Goal: Answer question/provide support

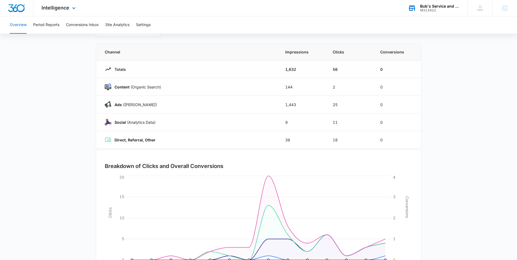
click at [431, 10] on div "M313422" at bounding box center [440, 10] width 40 height 4
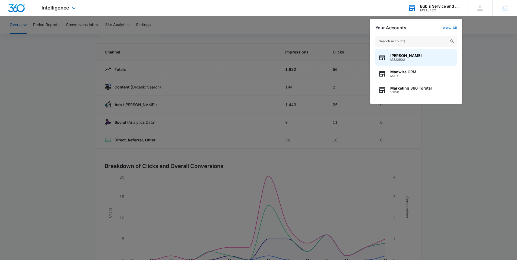
click at [406, 39] on input "text" at bounding box center [415, 41] width 81 height 11
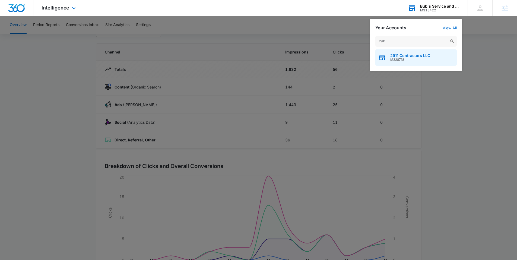
type input "2911"
click at [405, 56] on span "2911 Contractors LLC" at bounding box center [410, 55] width 40 height 4
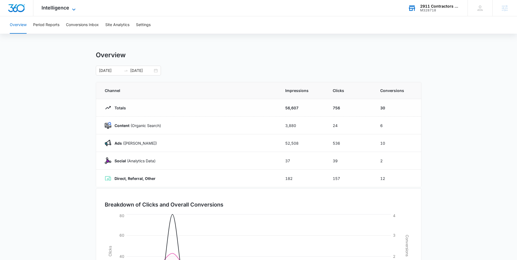
click at [59, 10] on span "Intelligence" at bounding box center [56, 8] width 28 height 6
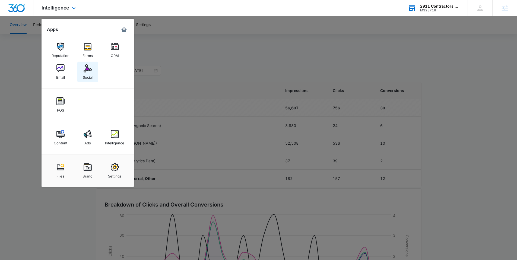
click at [84, 69] on img at bounding box center [88, 68] width 8 height 8
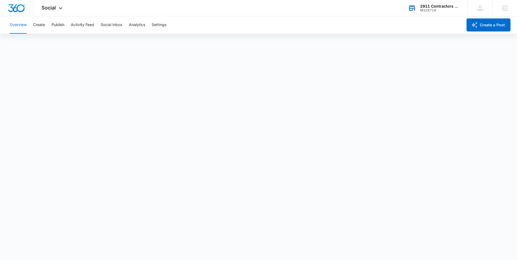
click at [67, 30] on div "Overview Create Publish Activity Feed Social Inbox Analytics Settings" at bounding box center [235, 24] width 456 height 17
click at [59, 29] on button "Publish" at bounding box center [58, 24] width 13 height 17
click at [55, 31] on button "Publish" at bounding box center [58, 24] width 13 height 17
drag, startPoint x: 42, startPoint y: 42, endPoint x: 46, endPoint y: 46, distance: 5.2
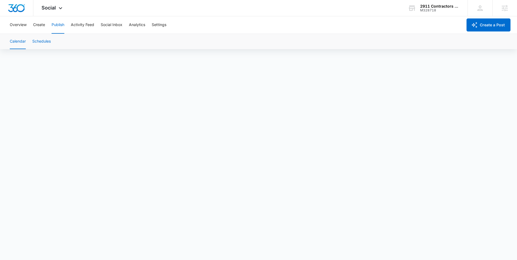
click at [42, 42] on button "Schedules" at bounding box center [41, 41] width 18 height 15
click at [19, 40] on button "Calendar" at bounding box center [18, 41] width 16 height 15
drag, startPoint x: 64, startPoint y: 9, endPoint x: 64, endPoint y: 6, distance: 3.0
click at [64, 9] on div "Social Apps Reputation Forms CRM Email Social POS Content Ads Intelligence File…" at bounding box center [52, 8] width 39 height 16
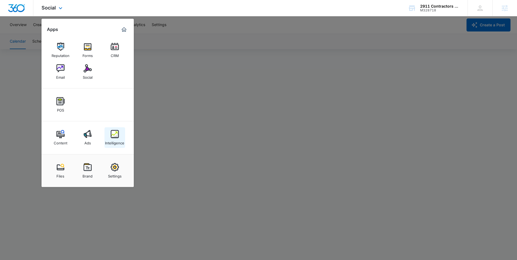
click at [110, 133] on link "Intelligence" at bounding box center [114, 137] width 21 height 21
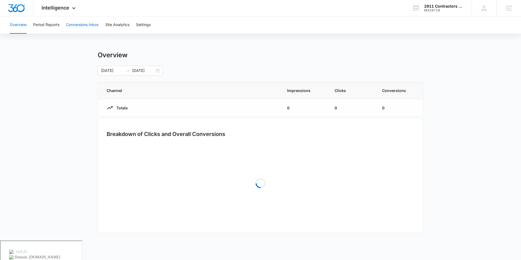
click at [74, 26] on button "Conversions Inbox" at bounding box center [82, 24] width 33 height 17
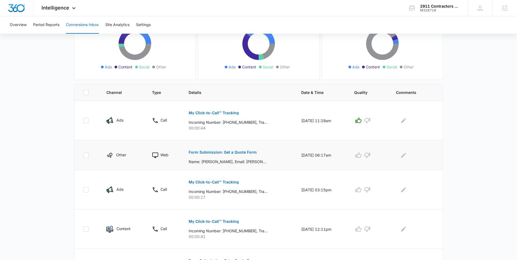
scroll to position [95, 0]
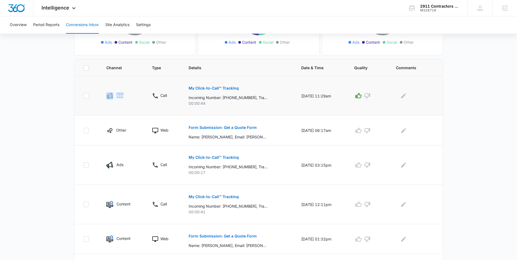
drag, startPoint x: 127, startPoint y: 95, endPoint x: 106, endPoint y: 96, distance: 21.2
click at [106, 96] on div "Ads" at bounding box center [122, 96] width 33 height 7
drag, startPoint x: 125, startPoint y: 165, endPoint x: 108, endPoint y: 164, distance: 16.8
click at [108, 164] on div "Ads" at bounding box center [122, 165] width 33 height 7
click at [42, 145] on main "Filters 08/09/2025 09/08/2025 New Conversion Total Conversions: 58 Ads Content …" at bounding box center [258, 196] width 517 height 504
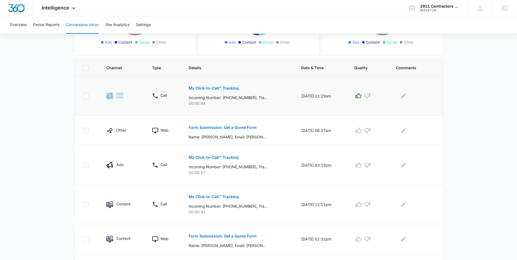
drag, startPoint x: 123, startPoint y: 97, endPoint x: 98, endPoint y: 97, distance: 25.2
click at [98, 97] on tr "Ads Call My Click-to-Call™ Tracking Incoming Number: +19205709109, Tracking Num…" at bounding box center [258, 95] width 369 height 39
click at [69, 132] on div "Total Conversions: 58 Ads Content Social Other From Calls: 36 Ads Content Socia…" at bounding box center [259, 207] width 380 height 483
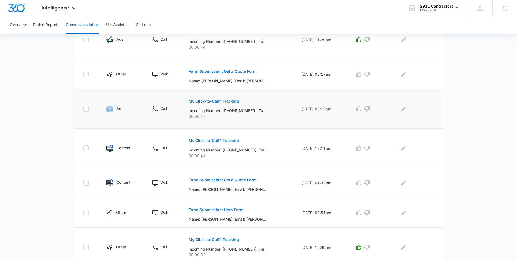
drag, startPoint x: 125, startPoint y: 104, endPoint x: 100, endPoint y: 105, distance: 25.0
click at [100, 105] on td "Ads" at bounding box center [123, 108] width 46 height 39
click at [69, 123] on div "Total Conversions: 58 Ads Content Social Other From Calls: 36 Ads Content Socia…" at bounding box center [259, 150] width 380 height 483
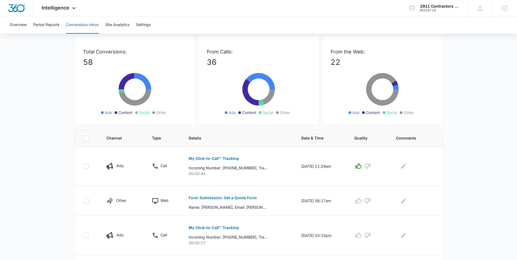
scroll to position [0, 0]
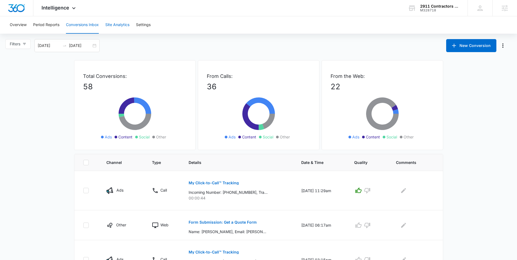
click at [112, 28] on button "Site Analytics" at bounding box center [117, 24] width 24 height 17
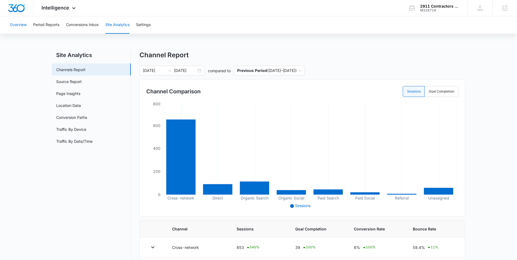
click at [18, 24] on button "Overview" at bounding box center [18, 24] width 17 height 17
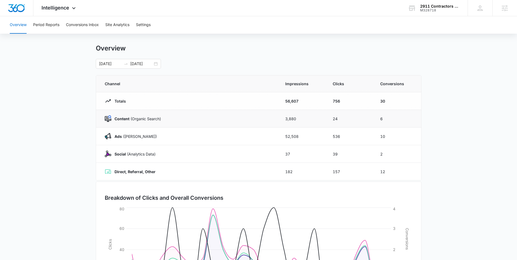
scroll to position [10, 0]
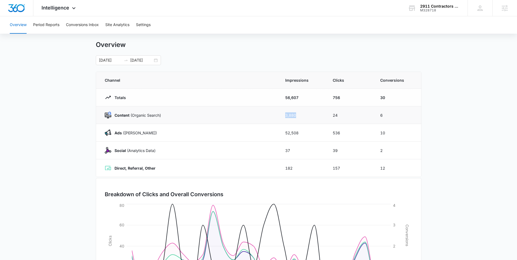
drag, startPoint x: 284, startPoint y: 116, endPoint x: 311, endPoint y: 115, distance: 27.1
click at [311, 115] on td "3,880" at bounding box center [302, 115] width 47 height 18
drag, startPoint x: 332, startPoint y: 115, endPoint x: 355, endPoint y: 115, distance: 23.6
click at [351, 115] on tr "Content (Organic Search) 3,880 24 6" at bounding box center [258, 115] width 325 height 18
drag, startPoint x: 372, startPoint y: 114, endPoint x: 400, endPoint y: 117, distance: 28.7
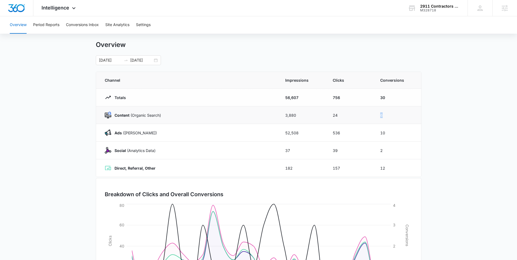
click at [400, 117] on tr "Content (Organic Search) 3,880 24 6" at bounding box center [258, 115] width 325 height 18
click at [361, 115] on td "24" at bounding box center [349, 115] width 47 height 18
drag, startPoint x: 281, startPoint y: 113, endPoint x: 375, endPoint y: 117, distance: 93.7
click at [388, 117] on tr "Content (Organic Search) 3,880 24 6" at bounding box center [258, 115] width 325 height 18
drag, startPoint x: 281, startPoint y: 135, endPoint x: 375, endPoint y: 137, distance: 94.2
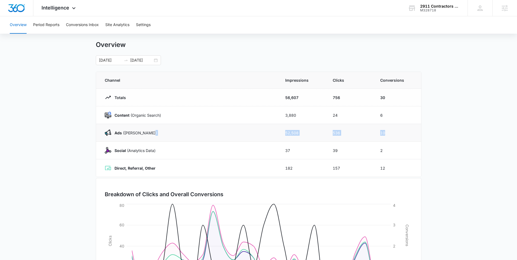
click at [392, 135] on tr "Ads (Ad Campaigns) 52,508 536 10" at bounding box center [258, 133] width 325 height 18
click at [303, 133] on td "52,508" at bounding box center [302, 133] width 47 height 18
drag, startPoint x: 311, startPoint y: 135, endPoint x: 395, endPoint y: 135, distance: 84.1
click at [398, 135] on tr "Ads (Ad Campaigns) 52,508 536 10" at bounding box center [258, 133] width 325 height 18
click at [277, 137] on td "Ads (Ad Campaigns)" at bounding box center [187, 133] width 183 height 18
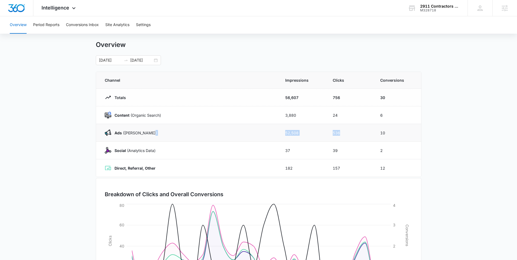
drag, startPoint x: 277, startPoint y: 134, endPoint x: 345, endPoint y: 137, distance: 68.4
click at [345, 137] on tr "Ads (Ad Campaigns) 52,508 536 10" at bounding box center [258, 133] width 325 height 18
click at [377, 136] on td "10" at bounding box center [397, 133] width 47 height 18
drag, startPoint x: 158, startPoint y: 131, endPoint x: 113, endPoint y: 132, distance: 45.1
click at [113, 132] on div "Ads (Ad Campaigns)" at bounding box center [188, 132] width 167 height 7
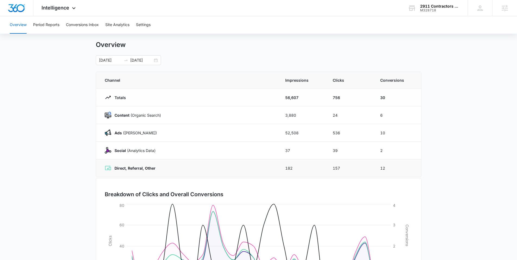
click at [147, 161] on td "Direct, Referral, Other" at bounding box center [187, 168] width 183 height 18
drag, startPoint x: 155, startPoint y: 170, endPoint x: 111, endPoint y: 154, distance: 46.3
click at [114, 173] on td "Direct, Referral, Other" at bounding box center [187, 168] width 183 height 18
click at [156, 58] on div "08/01/2025 08/26/2025" at bounding box center [128, 60] width 65 height 10
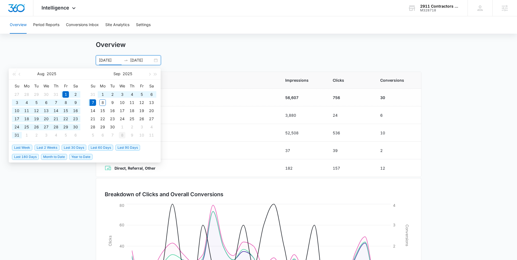
click at [126, 147] on span "Last 90 Days" at bounding box center [127, 148] width 25 height 6
type input "06/09/2025"
type input "09/07/2025"
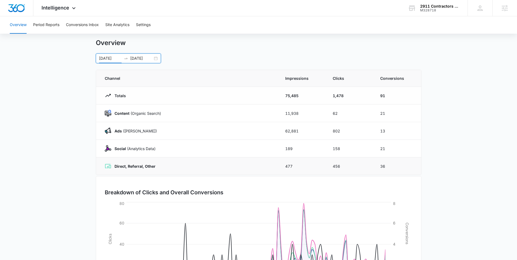
scroll to position [41, 0]
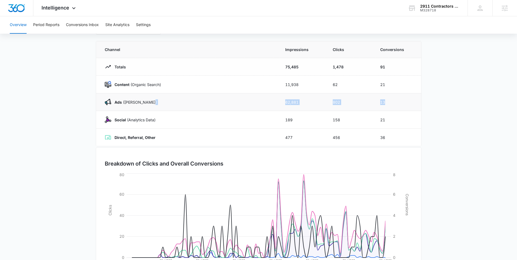
drag, startPoint x: 274, startPoint y: 101, endPoint x: 406, endPoint y: 100, distance: 132.2
click at [408, 100] on tr "Ads (Ad Campaigns) 62,881 802 13" at bounding box center [258, 102] width 325 height 18
drag, startPoint x: 276, startPoint y: 88, endPoint x: 411, endPoint y: 85, distance: 134.4
click at [411, 85] on tr "Content (Organic Search) 11,938 62 21" at bounding box center [258, 85] width 325 height 18
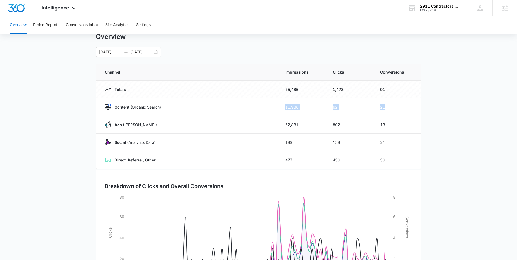
scroll to position [0, 0]
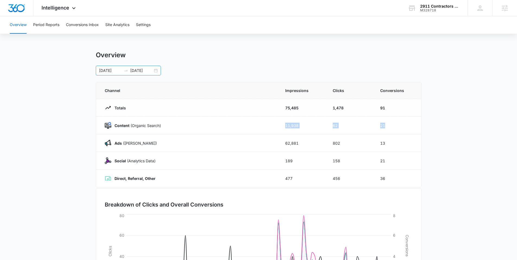
click at [155, 71] on div "06/09/2025 09/07/2025" at bounding box center [128, 71] width 65 height 10
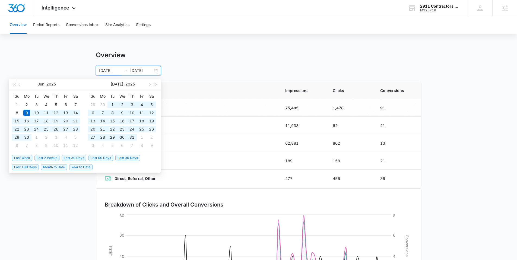
click at [176, 45] on div "Overview Period Reports Conversions Inbox Site Analytics Settings Overview 06/0…" at bounding box center [258, 176] width 517 height 320
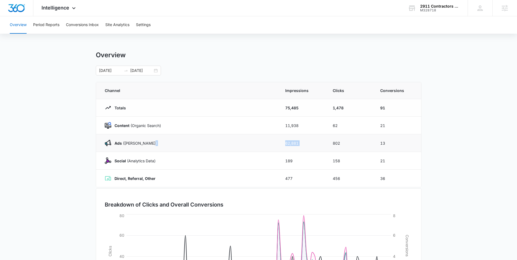
drag, startPoint x: 278, startPoint y: 142, endPoint x: 327, endPoint y: 146, distance: 49.0
click at [327, 146] on tr "Ads (Ad Campaigns) 62,881 802 13" at bounding box center [258, 143] width 325 height 18
click at [279, 78] on div "Overview 06/09/2025 09/07/2025 Jun 2025 Su Mo Tu We Th Fr Sa 1 2 3 4 5 6 7 8 9 …" at bounding box center [259, 193] width 326 height 285
click at [159, 72] on div "06/09/2025 09/07/2025" at bounding box center [128, 71] width 65 height 10
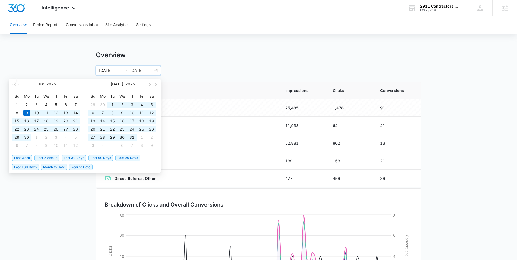
click at [170, 46] on div "Overview Period Reports Conversions Inbox Site Analytics Settings Overview 06/0…" at bounding box center [258, 176] width 517 height 320
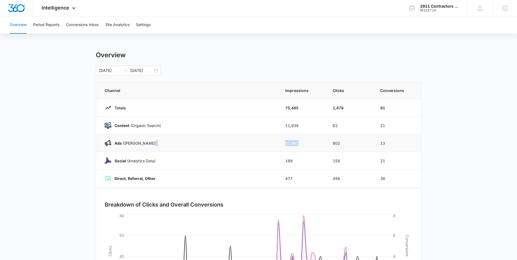
drag, startPoint x: 277, startPoint y: 141, endPoint x: 304, endPoint y: 141, distance: 27.1
click at [304, 141] on tr "Ads (Ad Campaigns) 62,881 802 13" at bounding box center [258, 143] width 325 height 18
click at [237, 70] on div "06/09/2025 09/07/2025 Jun 2025 Su Mo Tu We Th Fr Sa 1 2 3 4 5 6 7 8 9 10 11 12 …" at bounding box center [259, 71] width 326 height 10
drag, startPoint x: 269, startPoint y: 129, endPoint x: 303, endPoint y: 133, distance: 34.2
click at [303, 133] on tr "Content (Organic Search) 11,938 62 21" at bounding box center [258, 126] width 325 height 18
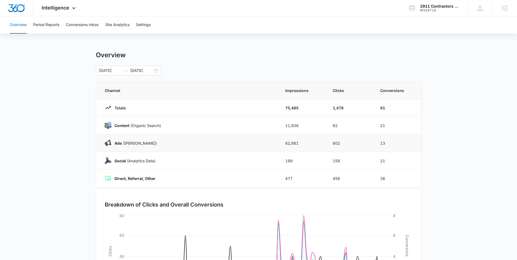
click at [268, 140] on div "Ads (Ad Campaigns)" at bounding box center [188, 143] width 167 height 7
drag, startPoint x: 277, startPoint y: 125, endPoint x: 301, endPoint y: 126, distance: 24.4
click at [300, 127] on tr "Content (Organic Search) 11,938 62 21" at bounding box center [258, 126] width 325 height 18
drag, startPoint x: 289, startPoint y: 74, endPoint x: 278, endPoint y: 82, distance: 14.3
click at [289, 74] on div "06/09/2025 09/07/2025 Jun 2025 Su Mo Tu We Th Fr Sa 1 2 3 4 5 6 7 8 9 10 11 12 …" at bounding box center [259, 71] width 326 height 10
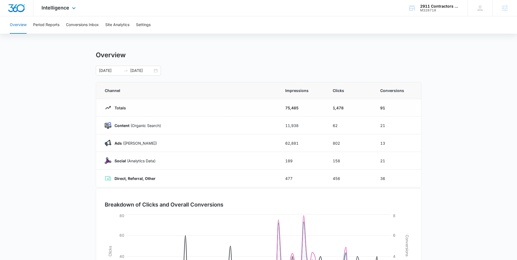
click at [78, 11] on div "Intelligence Apps Reputation Forms CRM Email Social POS Content Ads Intelligenc…" at bounding box center [59, 8] width 52 height 16
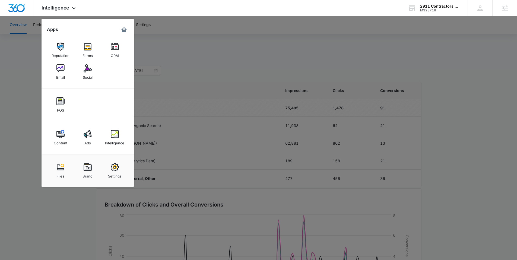
drag, startPoint x: 36, startPoint y: 62, endPoint x: 42, endPoint y: 48, distance: 15.5
click at [36, 62] on div at bounding box center [258, 130] width 517 height 260
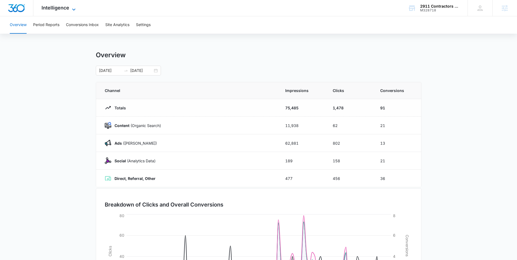
click at [63, 9] on span "Intelligence" at bounding box center [56, 8] width 28 height 6
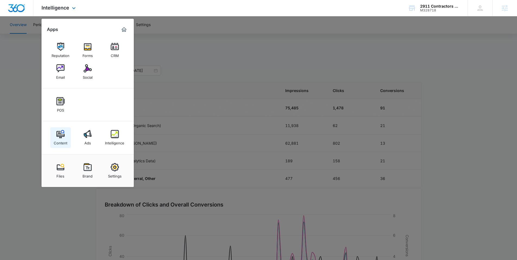
drag, startPoint x: 57, startPoint y: 136, endPoint x: 68, endPoint y: 124, distance: 16.1
click at [57, 136] on img at bounding box center [60, 134] width 8 height 8
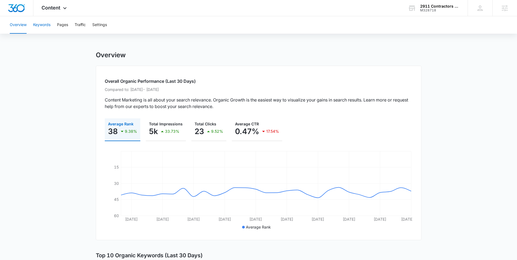
click at [39, 26] on button "Keywords" at bounding box center [41, 24] width 17 height 17
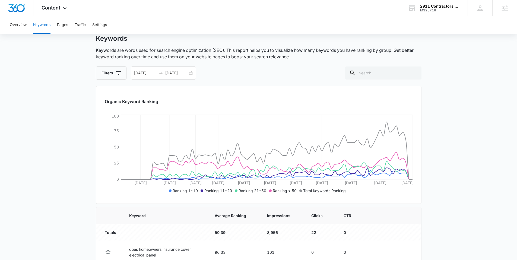
scroll to position [20, 0]
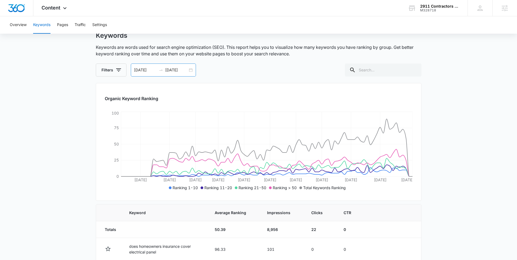
click at [195, 67] on div "06/09/2025 09/07/2025" at bounding box center [163, 69] width 65 height 13
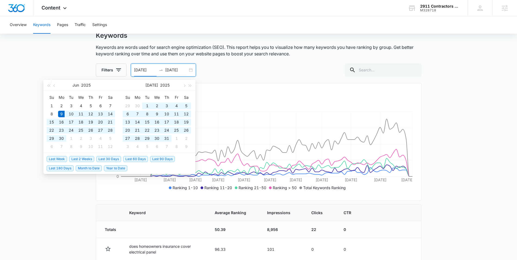
click at [191, 70] on div "06/09/2025 09/07/2025" at bounding box center [163, 69] width 65 height 13
drag, startPoint x: 60, startPoint y: 168, endPoint x: 132, endPoint y: 163, distance: 72.0
click at [60, 167] on span "Last 180 Days" at bounding box center [60, 168] width 27 height 6
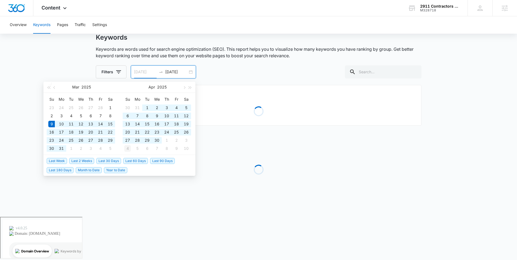
type input "05/04/2025"
type input "09/05/2025"
type input "03/09/2025"
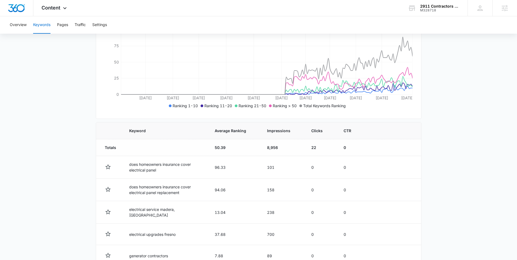
scroll to position [162, 0]
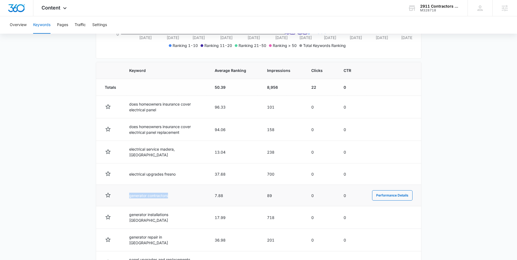
drag, startPoint x: 173, startPoint y: 194, endPoint x: 119, endPoint y: 194, distance: 54.5
click at [119, 195] on tr "generator contractors 7.88 89 0 0 Performance Details" at bounding box center [258, 195] width 325 height 21
click at [87, 180] on main "Keywords Keywords are words used for search engine optimization (SEO). This rep…" at bounding box center [258, 117] width 517 height 457
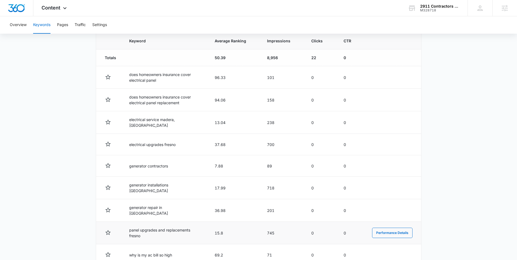
scroll to position [215, 0]
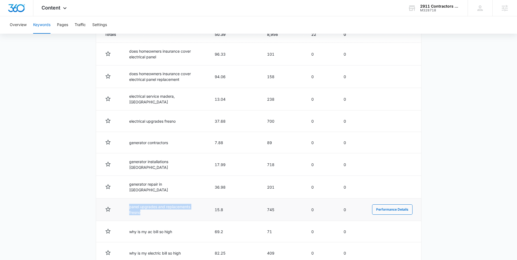
drag, startPoint x: 203, startPoint y: 206, endPoint x: 122, endPoint y: 208, distance: 80.9
click at [123, 208] on td "panel upgrades and replacements fresno" at bounding box center [165, 209] width 85 height 23
click at [72, 188] on main "Keywords Keywords are words used for search engine optimization (SEO). This rep…" at bounding box center [258, 64] width 517 height 457
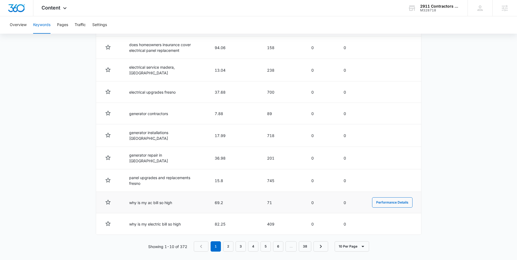
scroll to position [243, 0]
drag, startPoint x: 175, startPoint y: 201, endPoint x: 128, endPoint y: 200, distance: 46.4
click at [128, 200] on td "why is my ac bill so high" at bounding box center [165, 203] width 85 height 21
click at [215, 200] on td "69.2" at bounding box center [234, 203] width 52 height 21
drag, startPoint x: 220, startPoint y: 199, endPoint x: 233, endPoint y: 199, distance: 13.6
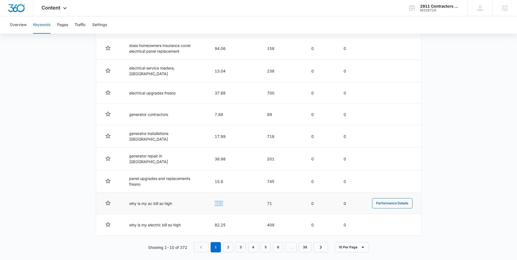
click at [233, 199] on td "69.2" at bounding box center [234, 203] width 52 height 21
click at [175, 195] on td "why is my ac bill so high" at bounding box center [165, 203] width 85 height 21
drag, startPoint x: 171, startPoint y: 199, endPoint x: 110, endPoint y: 202, distance: 61.1
click at [110, 202] on tr "why is my ac bill so high 69.2 71 0 0 Performance Details" at bounding box center [258, 203] width 325 height 21
drag, startPoint x: 184, startPoint y: 198, endPoint x: 177, endPoint y: 199, distance: 6.8
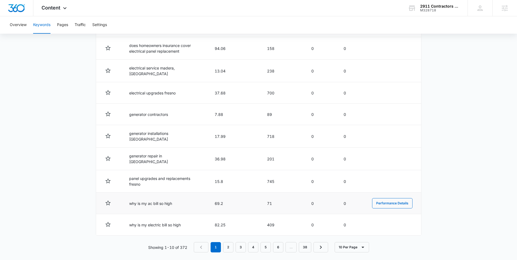
click at [184, 198] on td "why is my ac bill so high" at bounding box center [165, 203] width 85 height 21
drag, startPoint x: 147, startPoint y: 198, endPoint x: 122, endPoint y: 202, distance: 24.8
click at [123, 202] on td "why is my ac bill so high" at bounding box center [165, 203] width 85 height 21
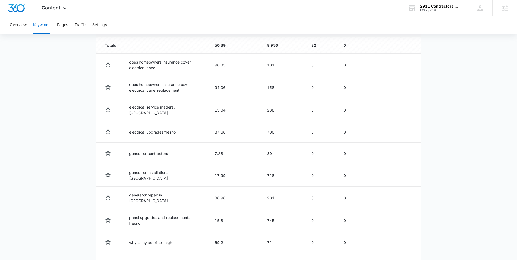
scroll to position [244, 0]
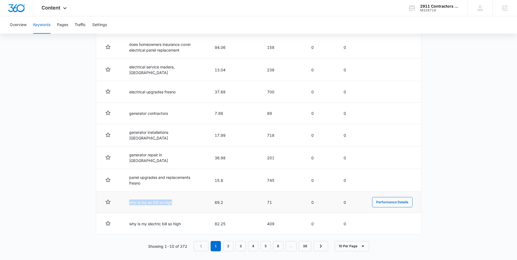
drag, startPoint x: 163, startPoint y: 201, endPoint x: 121, endPoint y: 200, distance: 41.8
click at [121, 200] on tr "why is my ac bill so high 69.2 71 0 0 Performance Details" at bounding box center [258, 202] width 325 height 21
click at [49, 166] on main "Keywords Keywords are words used for search engine optimization (SEO). This rep…" at bounding box center [258, 35] width 517 height 457
click at [244, 242] on link "3" at bounding box center [241, 246] width 10 height 10
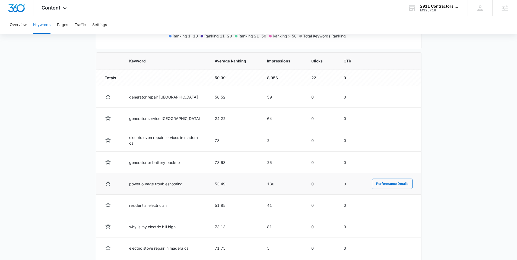
scroll to position [171, 0]
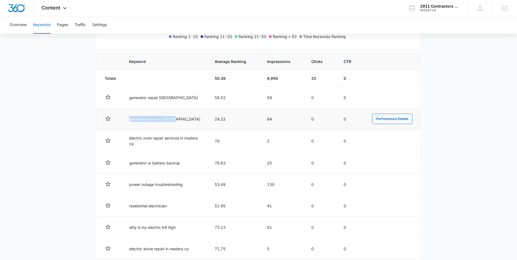
drag, startPoint x: 174, startPoint y: 118, endPoint x: 123, endPoint y: 119, distance: 51.9
click at [123, 119] on td "generator service fresno" at bounding box center [165, 118] width 85 height 21
click at [164, 120] on td "generator service fresno" at bounding box center [165, 118] width 85 height 21
drag, startPoint x: 176, startPoint y: 119, endPoint x: 121, endPoint y: 120, distance: 55.4
click at [121, 120] on tr "generator service fresno 24.22 64 0 0 Performance Details" at bounding box center [258, 118] width 325 height 21
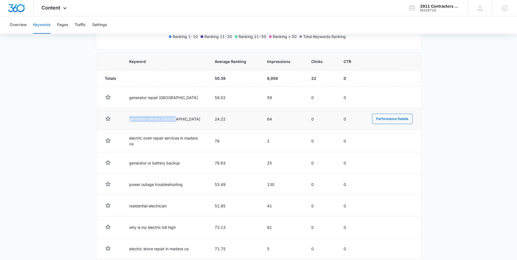
click at [216, 120] on td "24.22" at bounding box center [234, 118] width 52 height 21
drag, startPoint x: 216, startPoint y: 120, endPoint x: 228, endPoint y: 119, distance: 12.2
click at [228, 119] on td "24.22" at bounding box center [234, 118] width 52 height 21
click at [229, 119] on td "24.22" at bounding box center [234, 118] width 52 height 21
drag, startPoint x: 213, startPoint y: 117, endPoint x: 231, endPoint y: 118, distance: 18.3
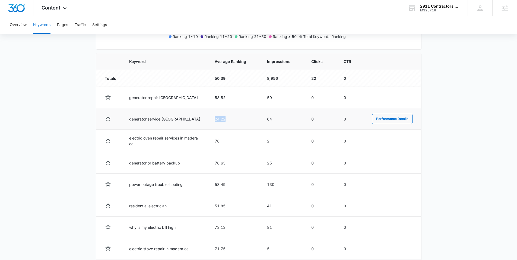
click at [236, 119] on td "24.22" at bounding box center [234, 118] width 52 height 21
drag, startPoint x: 65, startPoint y: 70, endPoint x: 82, endPoint y: 102, distance: 35.9
click at [65, 70] on main "Keywords Keywords are words used for search engine optimization (SEO). This rep…" at bounding box center [258, 106] width 517 height 452
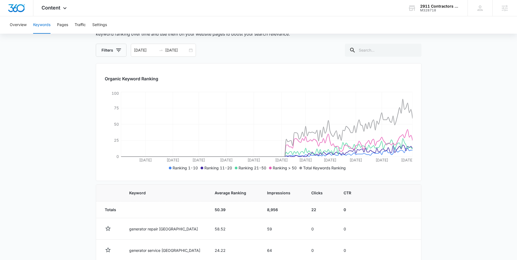
scroll to position [15, 0]
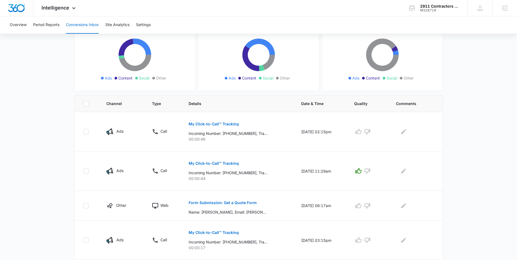
scroll to position [60, 0]
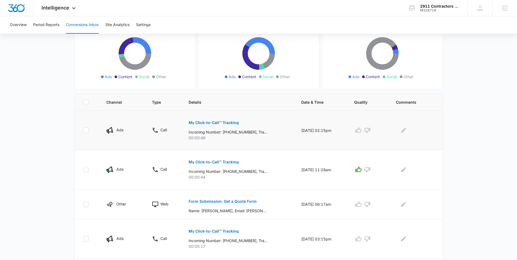
click at [213, 122] on p "My Click-to-Call™ Tracking" at bounding box center [214, 123] width 50 height 4
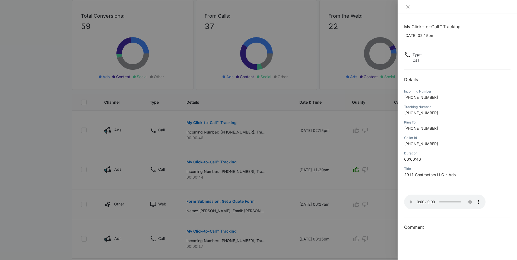
click at [398, 195] on div "My Click-to-Call™ Tracking 09/08/2025 at 02:15pm Type : Call Details Incoming N…" at bounding box center [457, 137] width 119 height 246
drag, startPoint x: 377, startPoint y: 144, endPoint x: 382, endPoint y: 142, distance: 4.5
click at [377, 144] on div at bounding box center [258, 130] width 517 height 260
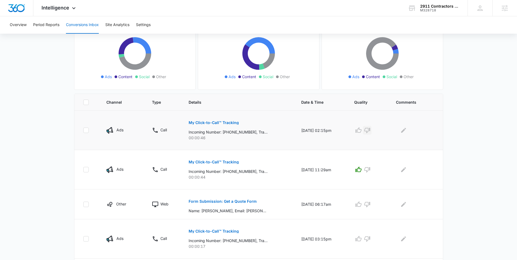
click at [366, 133] on button "button" at bounding box center [367, 130] width 9 height 9
click at [407, 129] on icon "Edit Comments" at bounding box center [403, 130] width 7 height 7
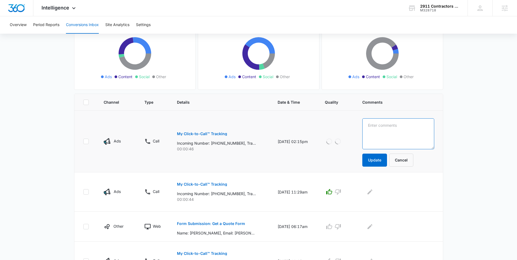
click at [396, 132] on textarea at bounding box center [398, 133] width 72 height 31
type textarea "backup generator"
click at [332, 142] on icon "button" at bounding box center [329, 141] width 7 height 7
click at [373, 160] on button "Update" at bounding box center [374, 160] width 25 height 13
